Goal: Navigation & Orientation: Find specific page/section

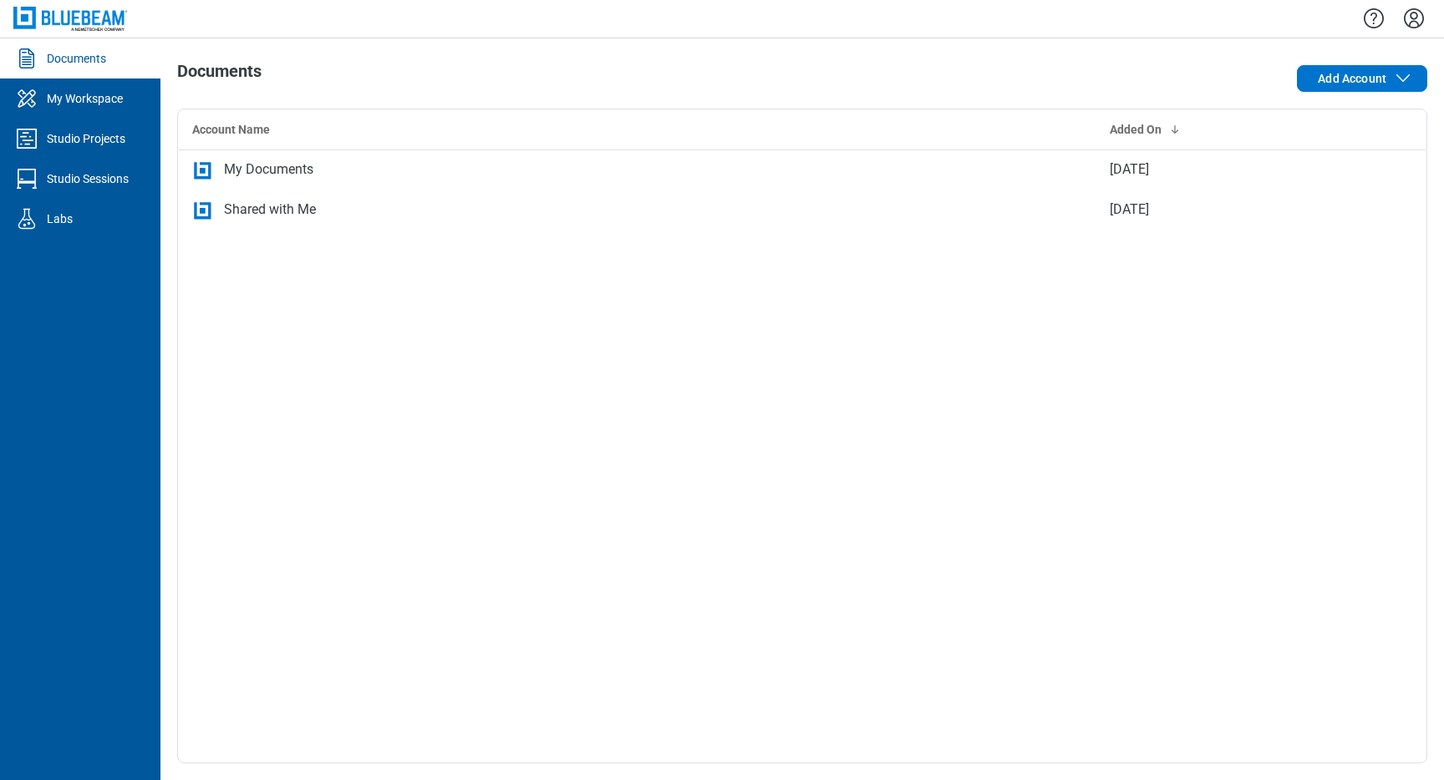
click at [84, 130] on div "Studio Projects" at bounding box center [86, 138] width 79 height 17
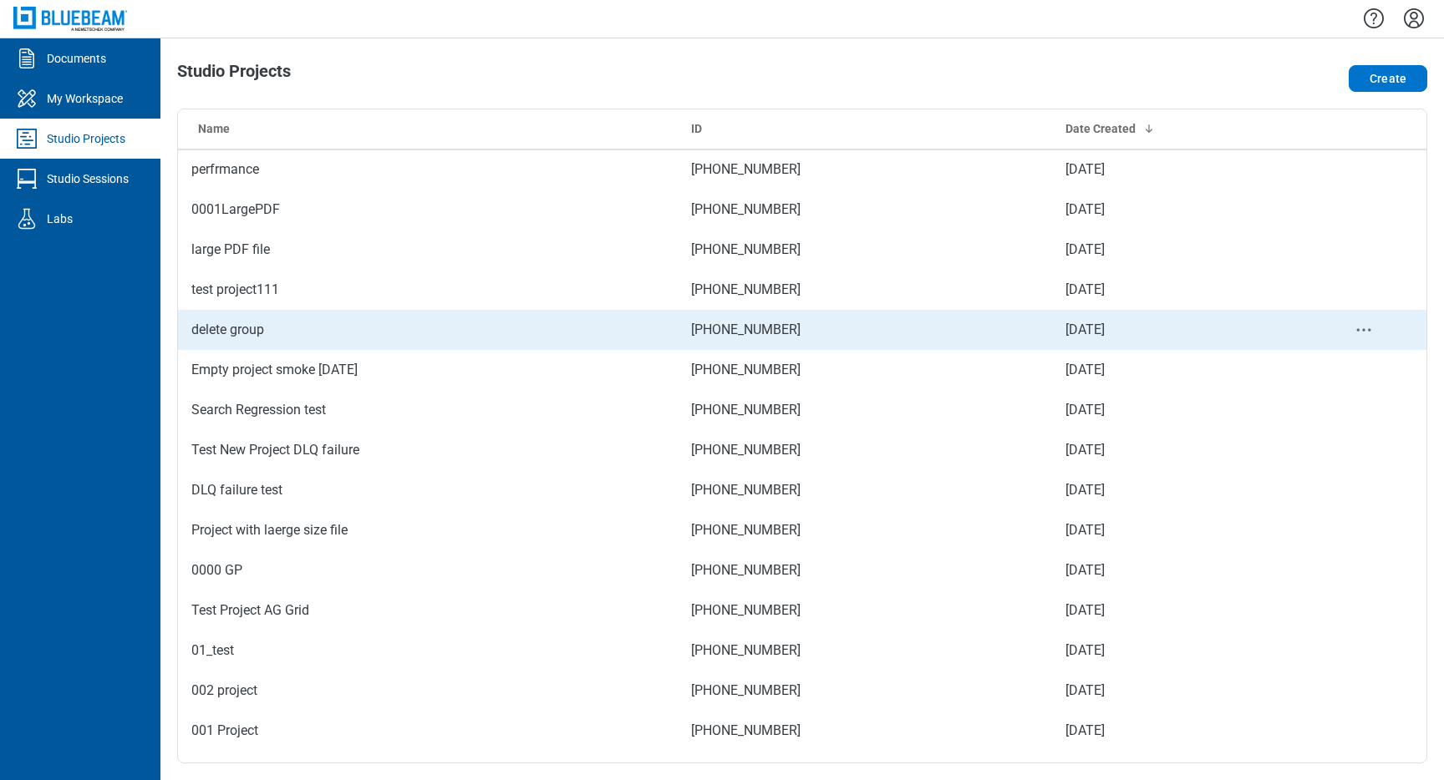
click at [252, 335] on td "delete group" at bounding box center [428, 330] width 500 height 40
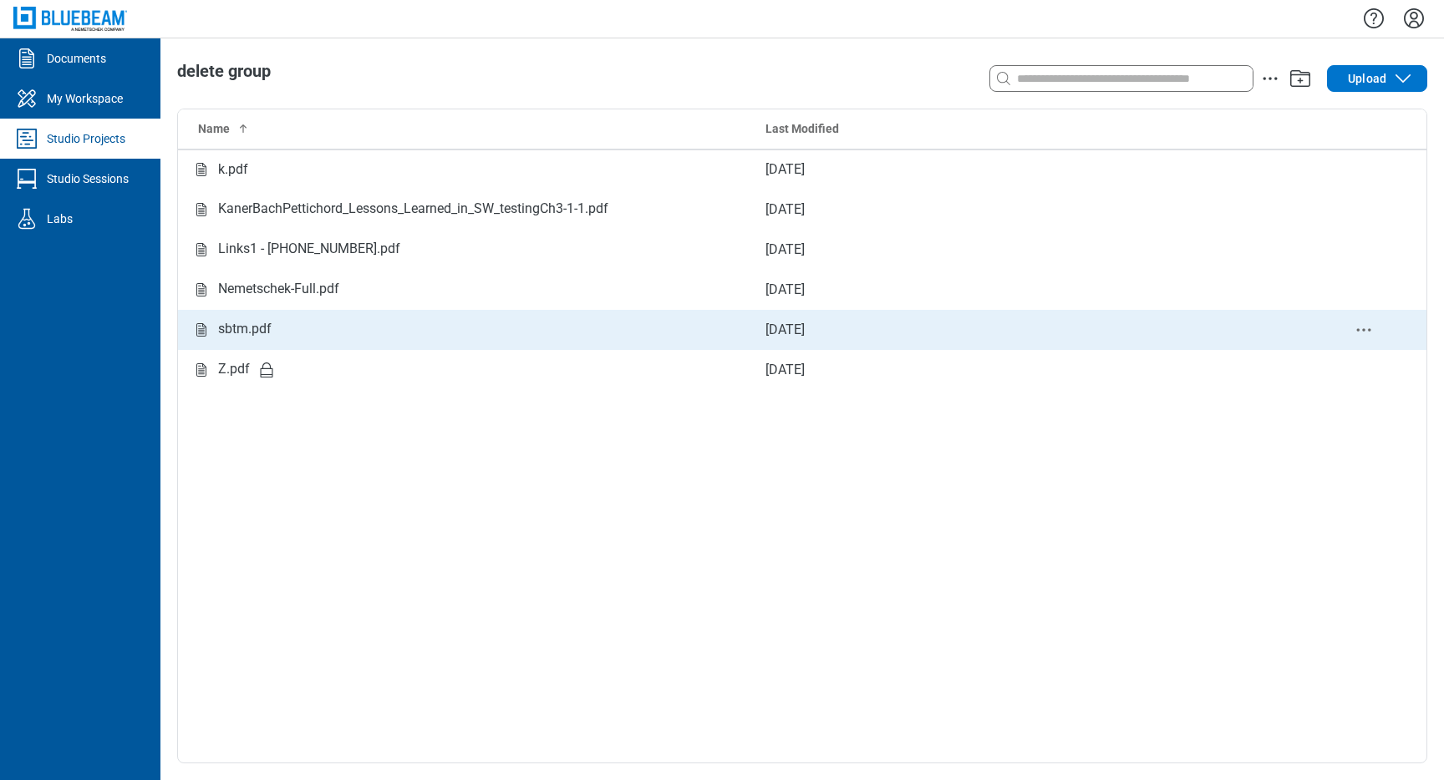
click at [265, 325] on div "sbtm.pdf" at bounding box center [244, 329] width 53 height 21
